Goal: Find specific page/section: Find specific page/section

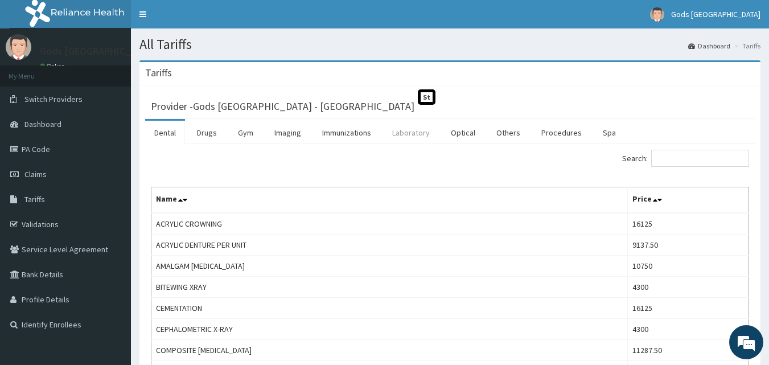
click at [416, 133] on link "Laboratory" at bounding box center [411, 133] width 56 height 24
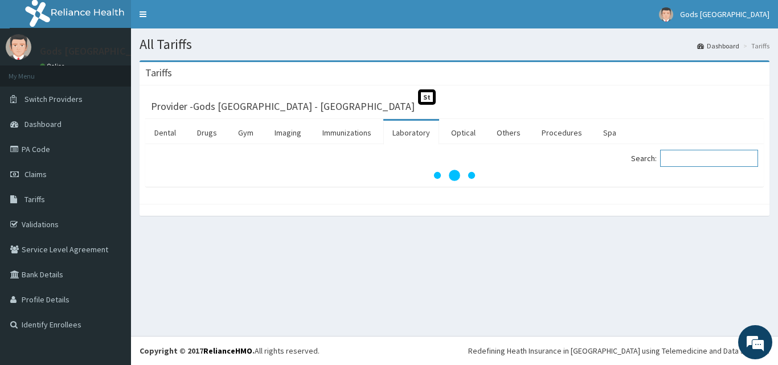
click at [705, 161] on input "Search:" at bounding box center [709, 158] width 98 height 17
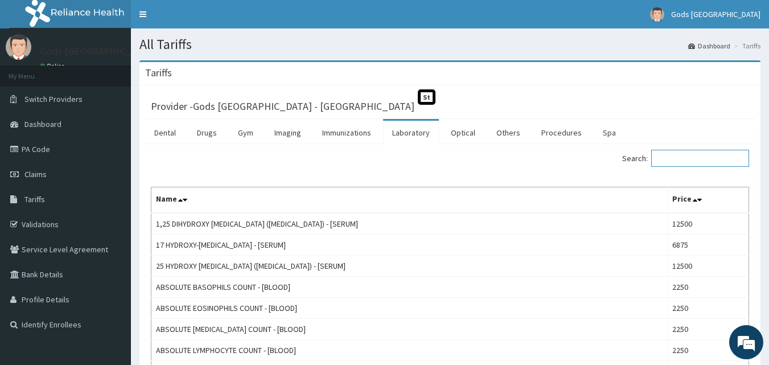
click at [698, 155] on input "Search:" at bounding box center [700, 158] width 98 height 17
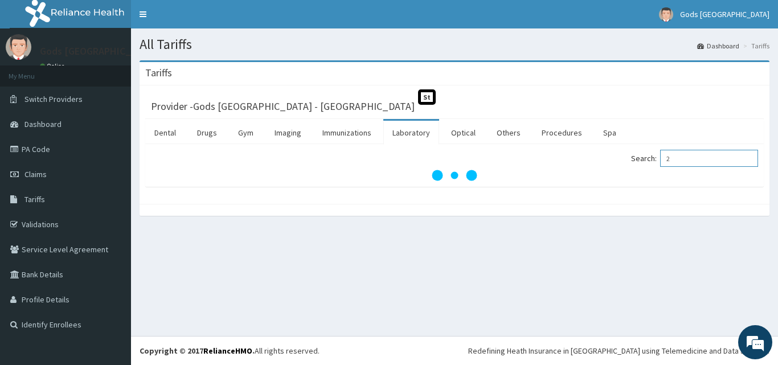
type input "2"
type input "S"
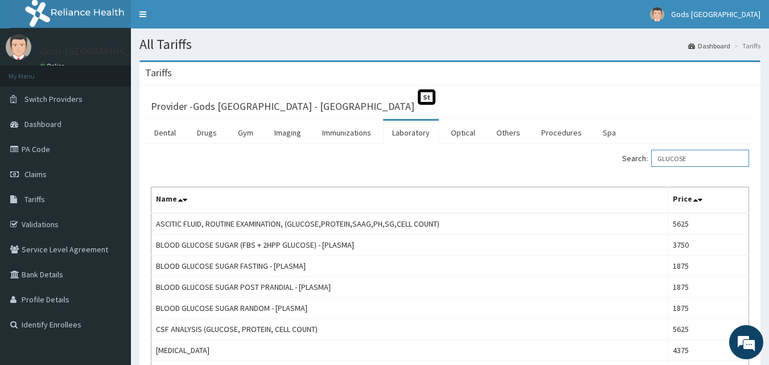
scroll to position [57, 0]
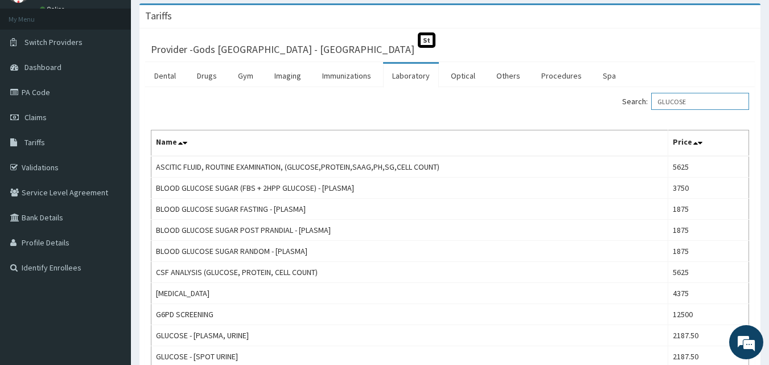
type input "GLUCOSE"
click at [288, 79] on link "Imaging" at bounding box center [287, 76] width 45 height 24
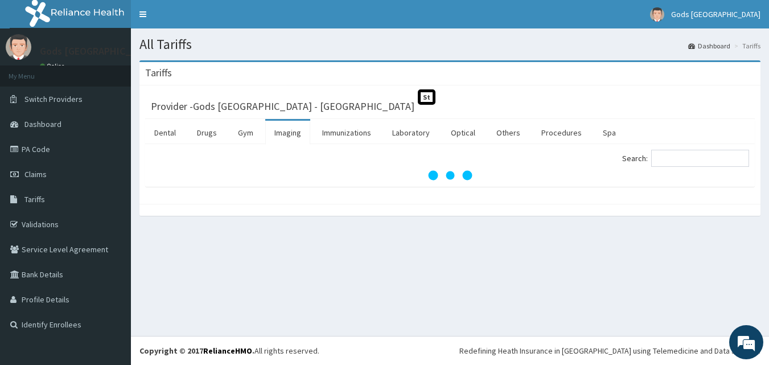
scroll to position [0, 0]
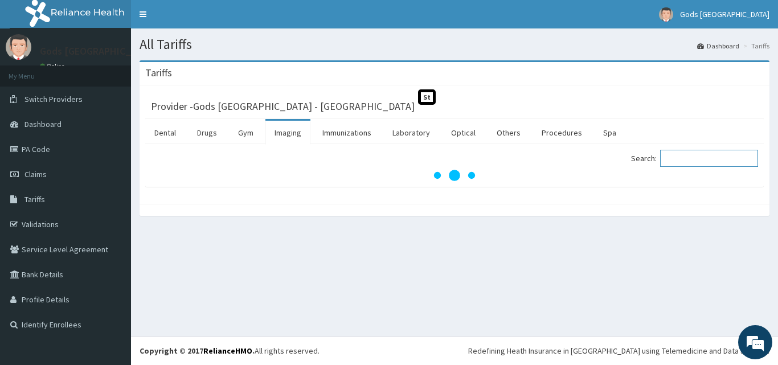
click at [697, 160] on input "Search:" at bounding box center [709, 158] width 98 height 17
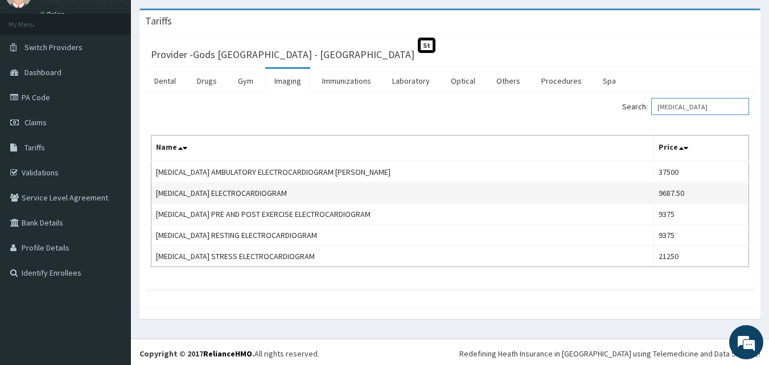
scroll to position [55, 0]
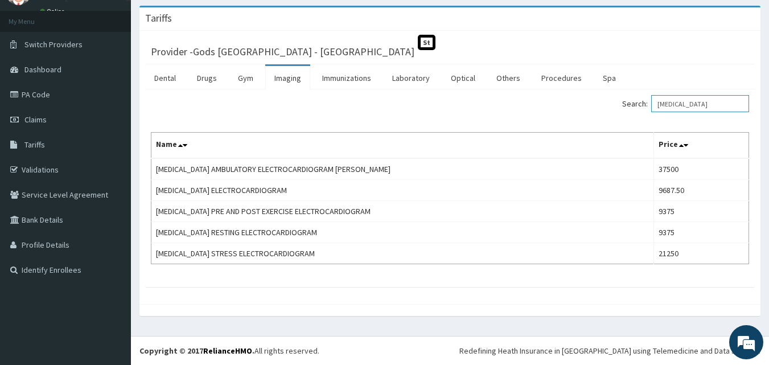
type input "[MEDICAL_DATA]"
click at [418, 76] on link "Laboratory" at bounding box center [411, 78] width 56 height 24
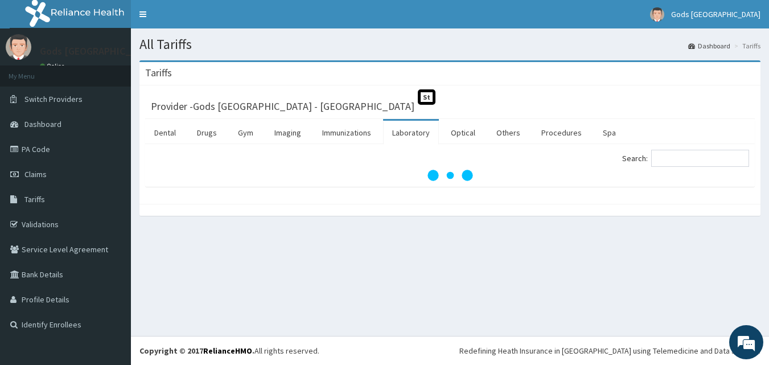
scroll to position [0, 0]
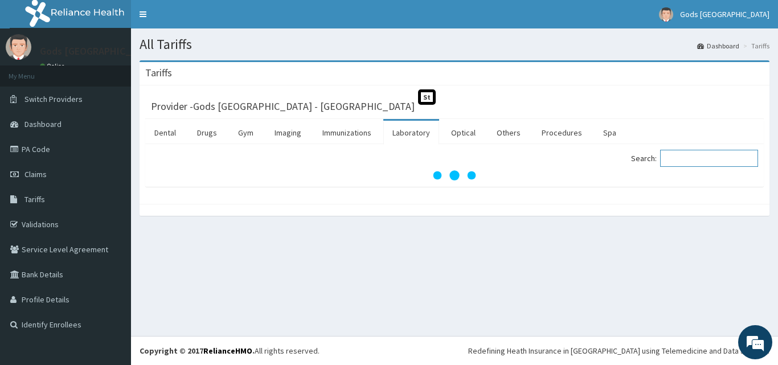
click at [698, 158] on input "Search:" at bounding box center [709, 158] width 98 height 17
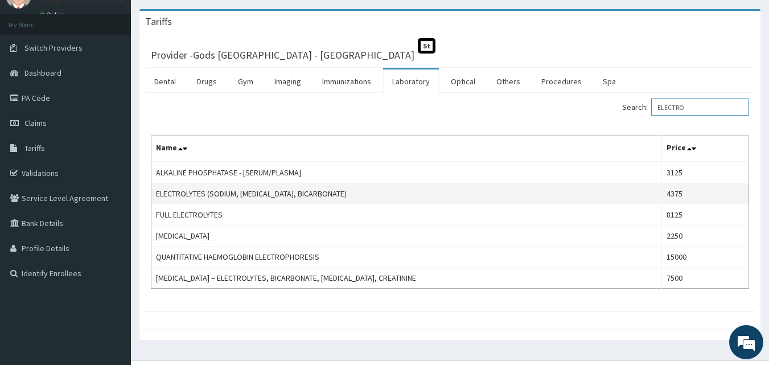
scroll to position [57, 0]
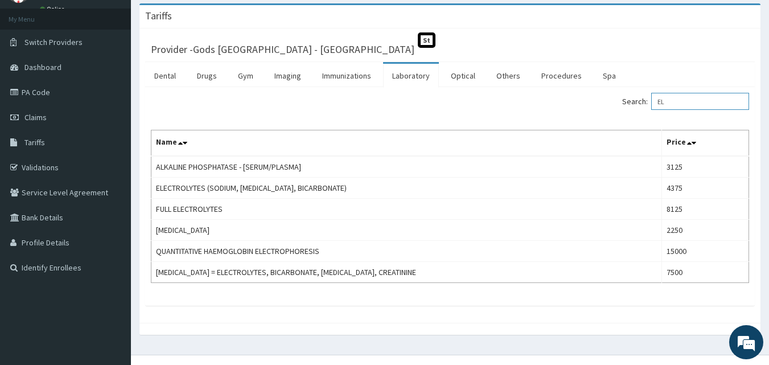
type input "E"
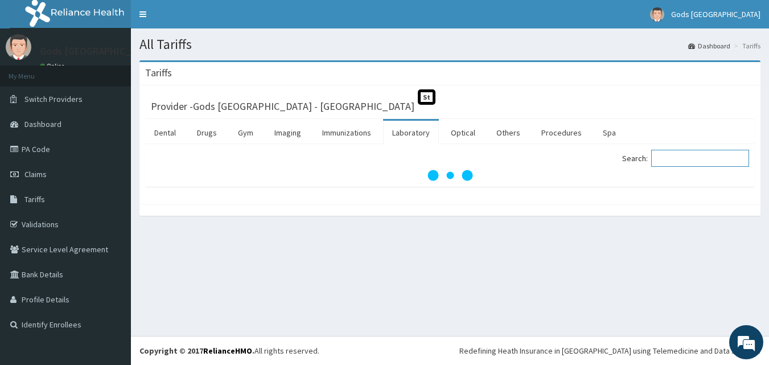
scroll to position [0, 0]
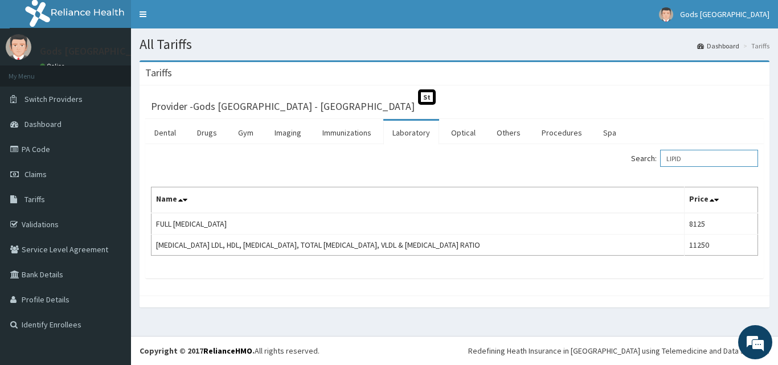
type input "LIPID"
click at [210, 133] on link "Drugs" at bounding box center [207, 133] width 38 height 24
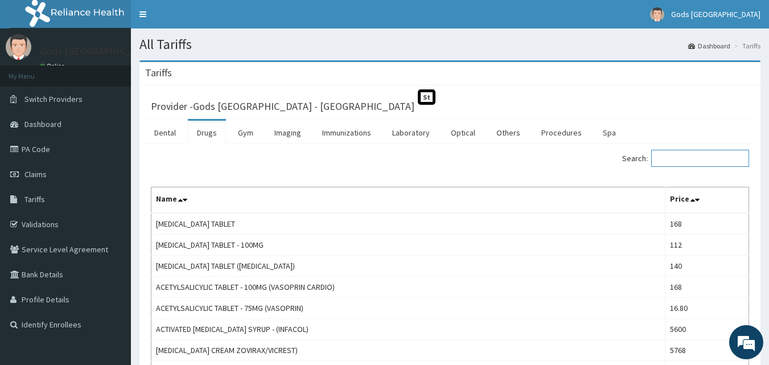
click at [689, 163] on input "Search:" at bounding box center [700, 158] width 98 height 17
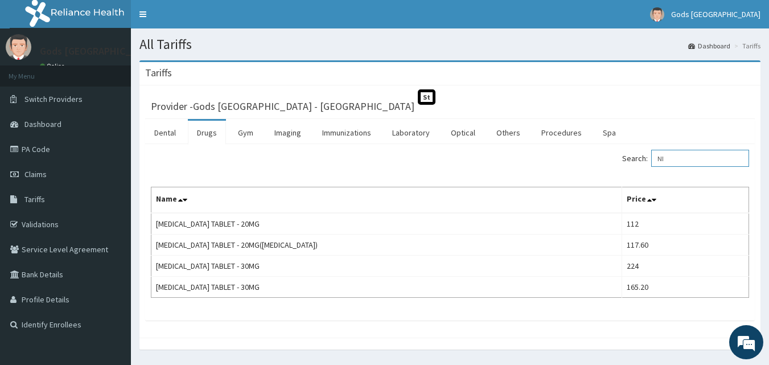
type input "N"
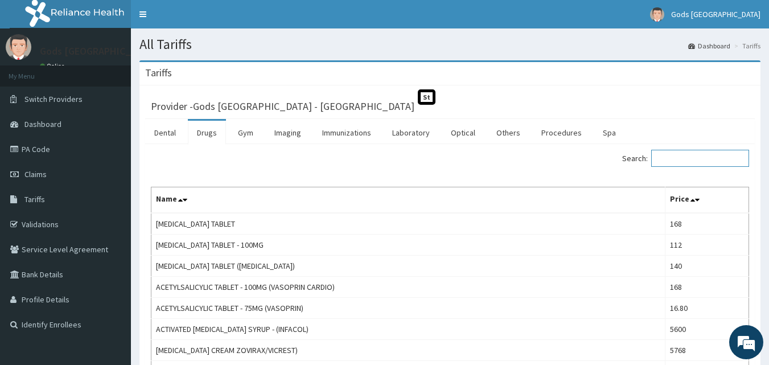
click at [684, 160] on input "Search:" at bounding box center [700, 158] width 98 height 17
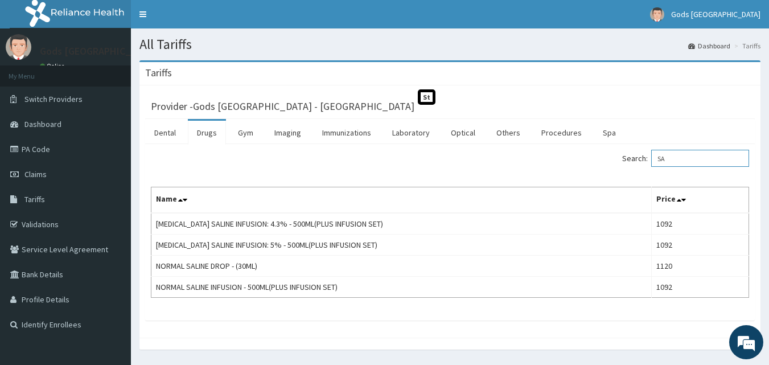
type input "S"
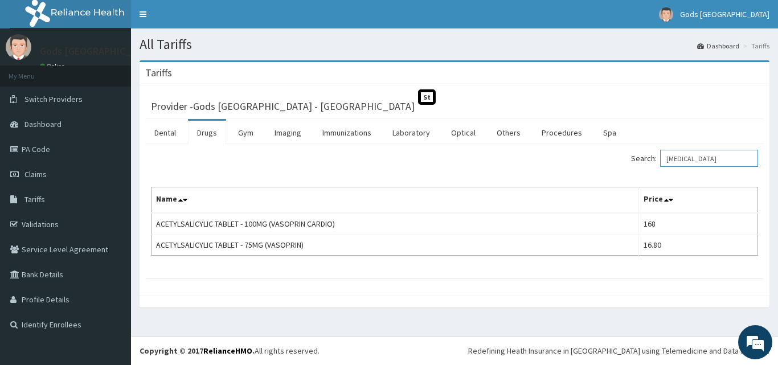
type input "[MEDICAL_DATA]"
click at [416, 131] on link "Laboratory" at bounding box center [411, 133] width 56 height 24
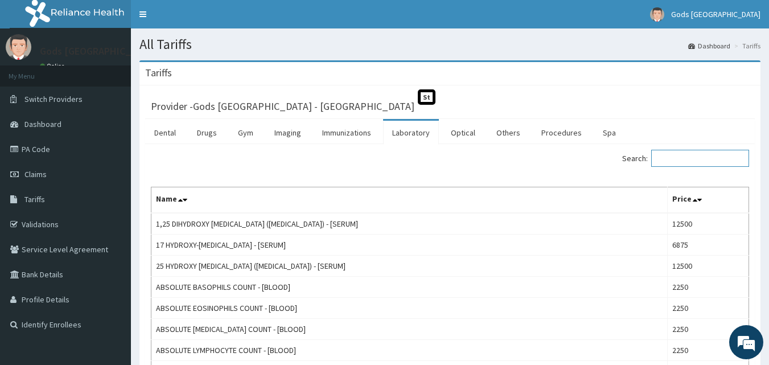
click at [669, 165] on input "Search:" at bounding box center [700, 158] width 98 height 17
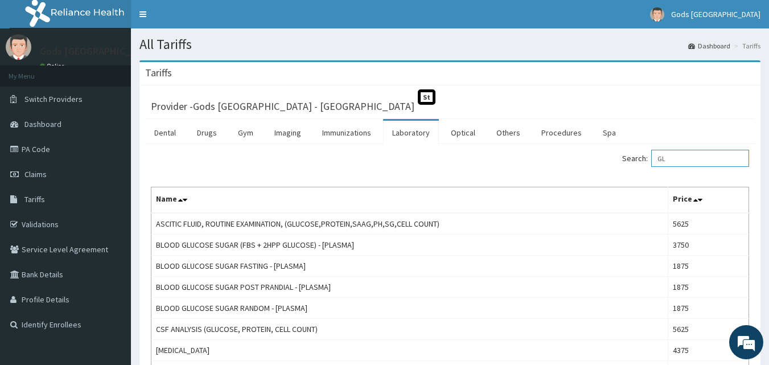
type input "G"
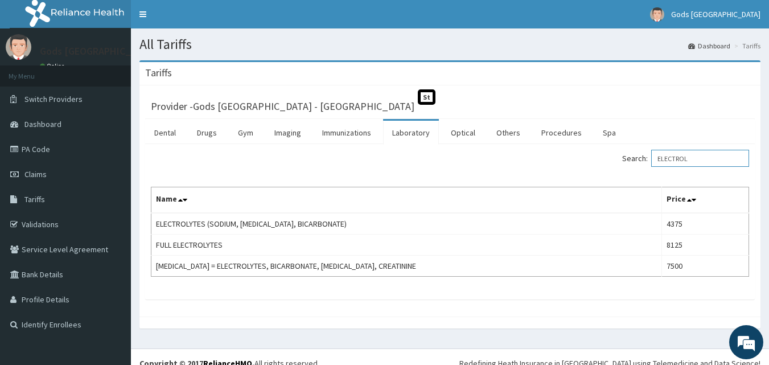
type input "ELECTROL"
